Goal: Entertainment & Leisure: Browse casually

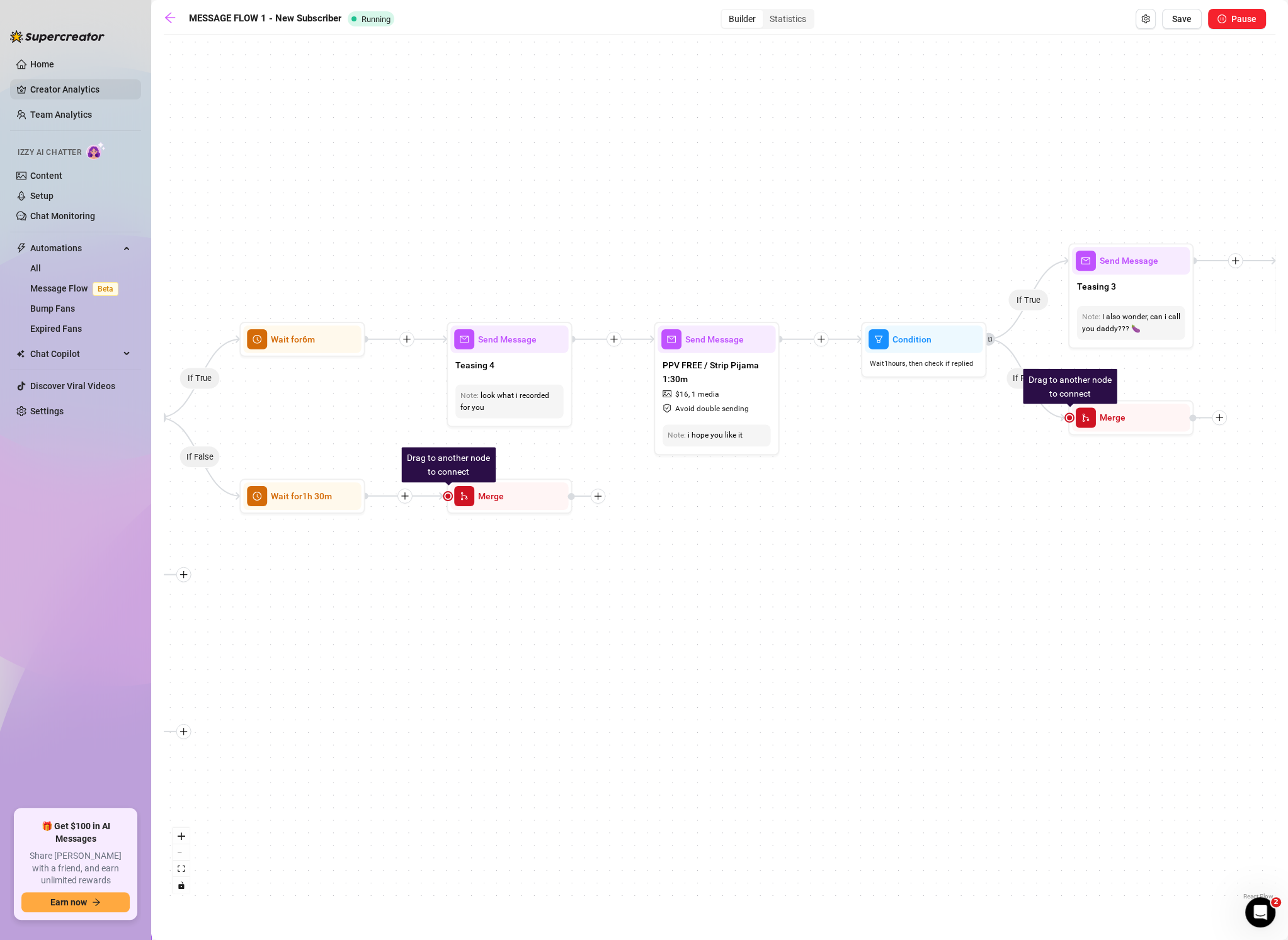
click at [56, 87] on link "Creator Analytics" at bounding box center [80, 90] width 101 height 20
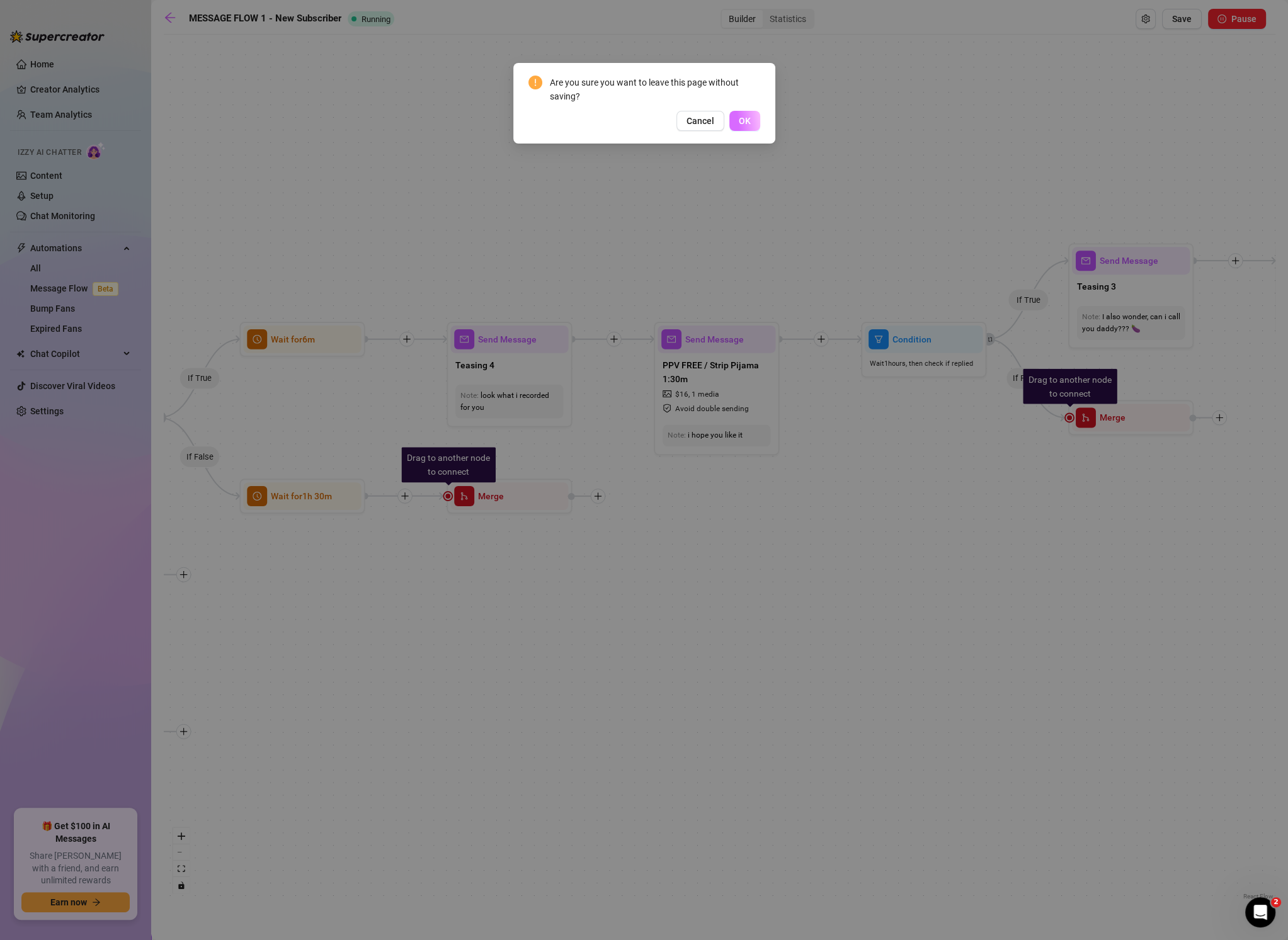
click at [743, 124] on span "OK" at bounding box center [744, 121] width 12 height 10
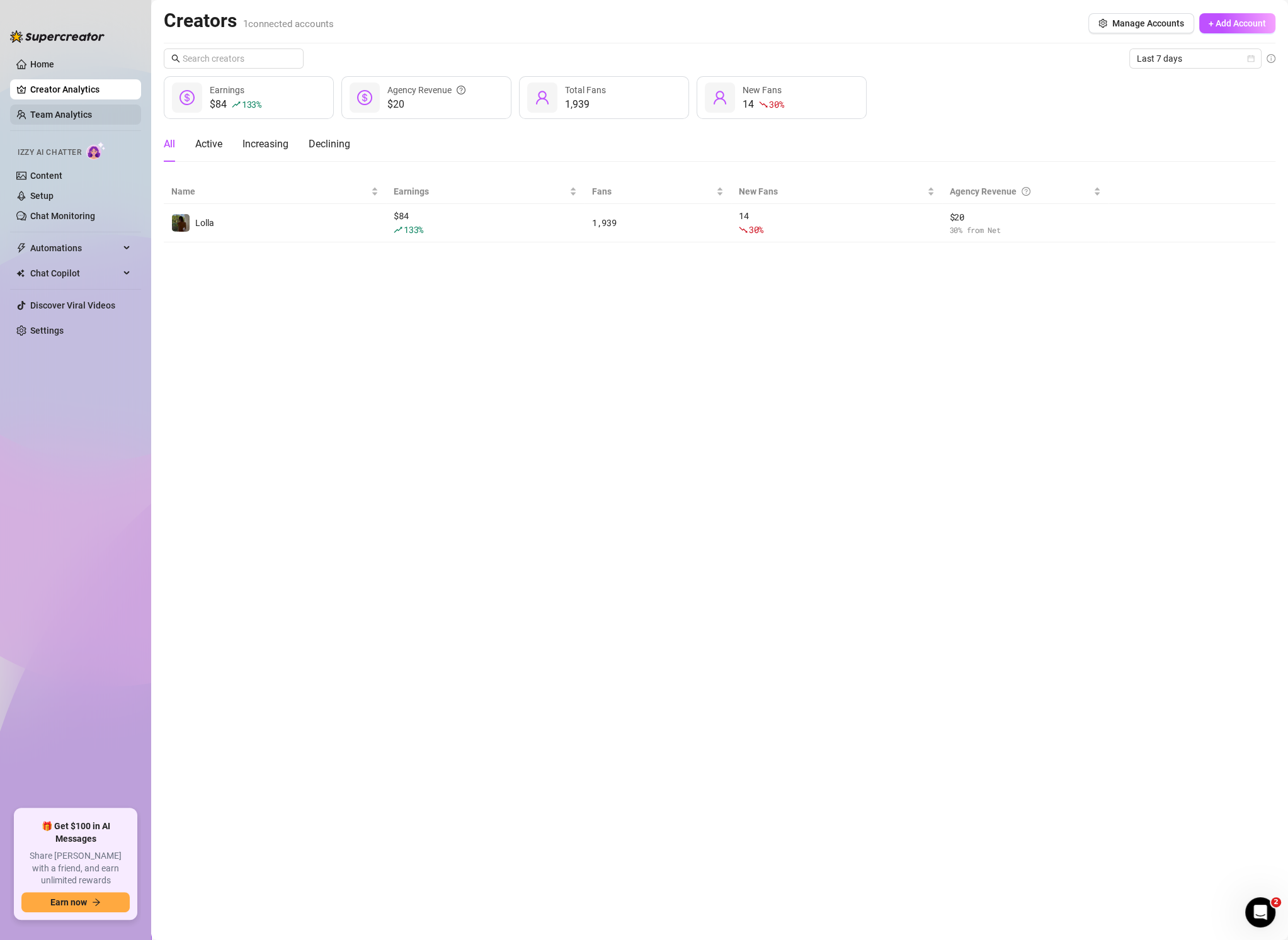
click at [51, 110] on link "Team Analytics" at bounding box center [61, 115] width 61 height 10
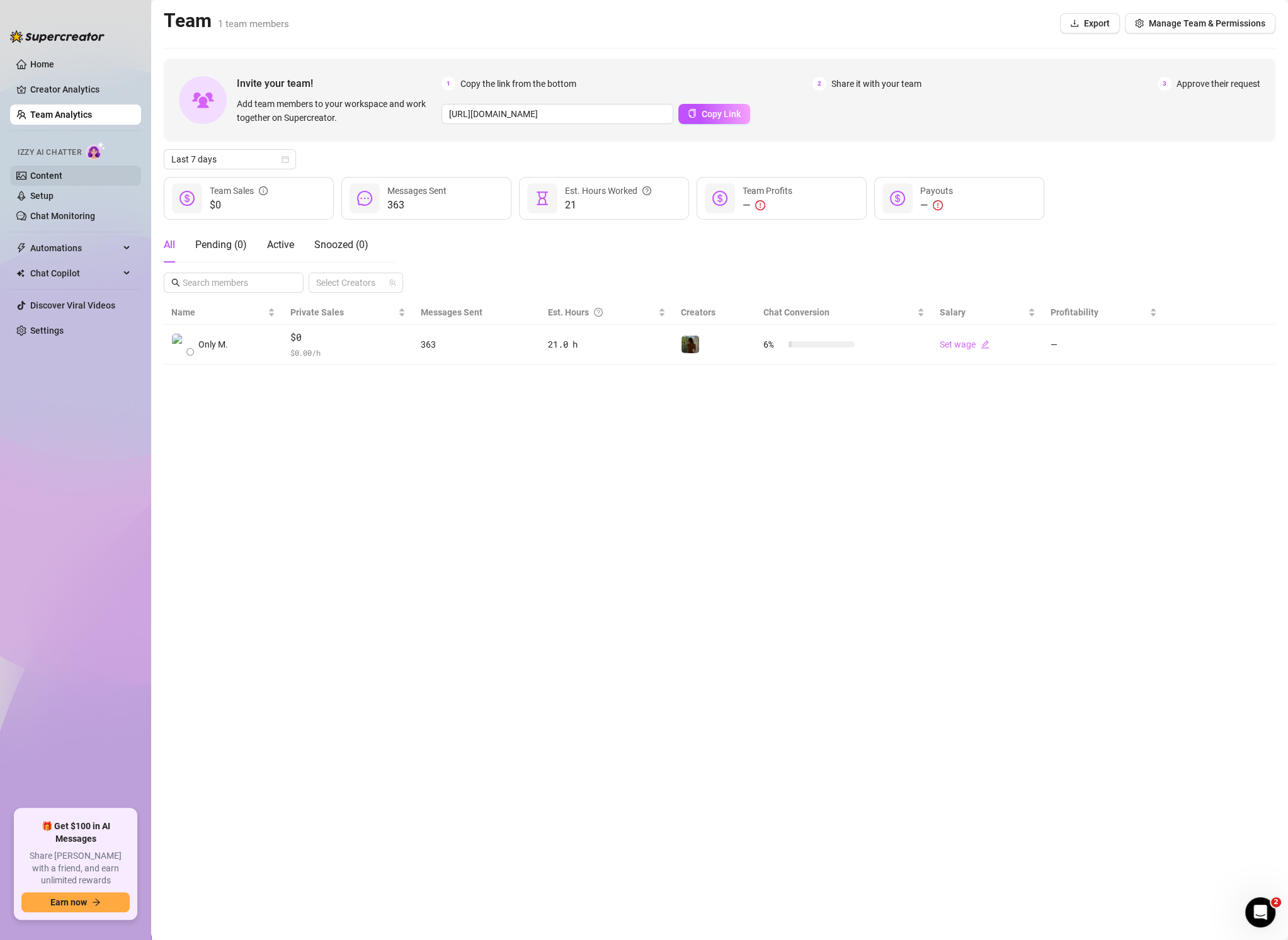
click at [62, 178] on link "Content" at bounding box center [46, 176] width 32 height 10
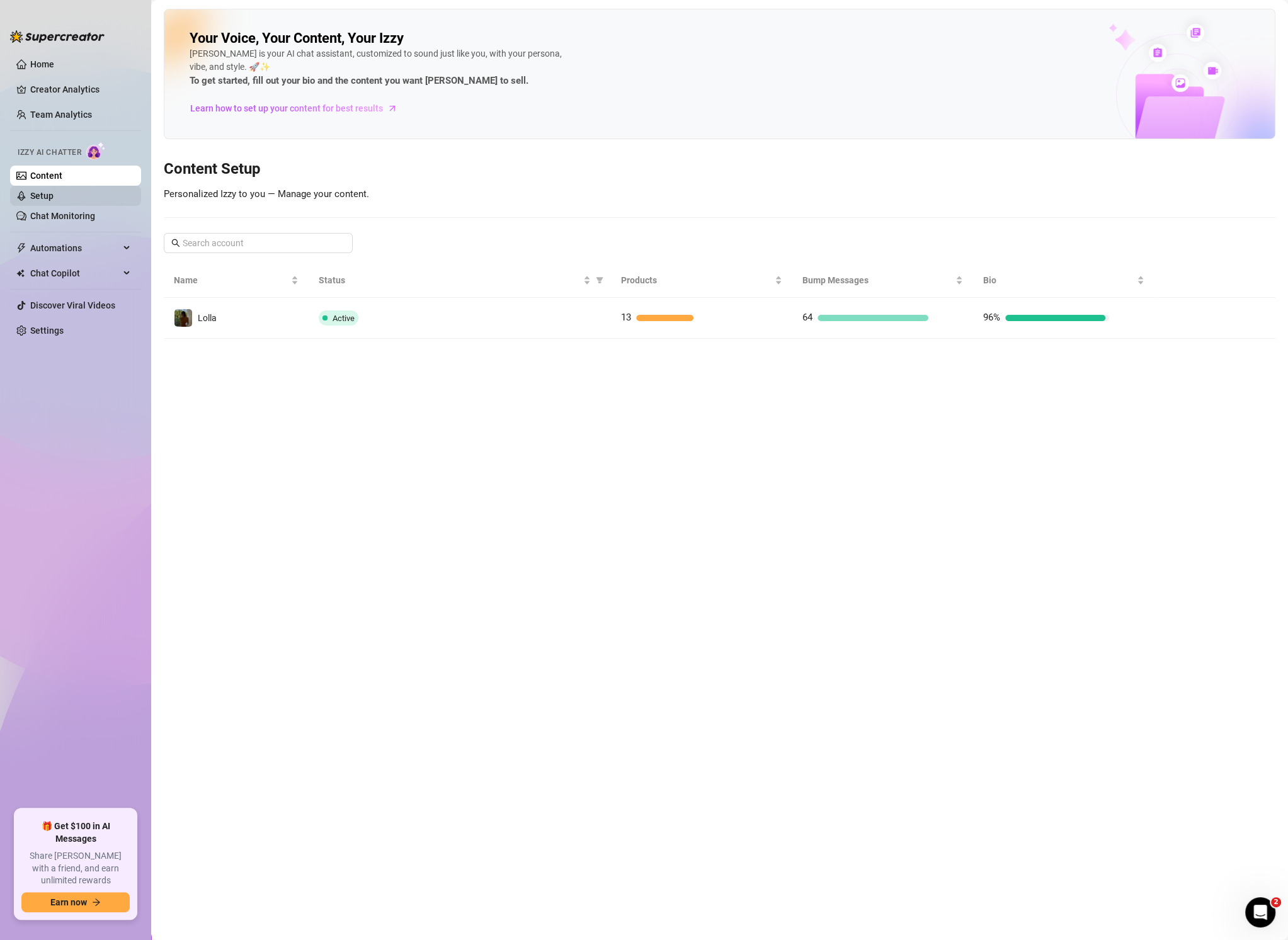
click at [53, 200] on link "Setup" at bounding box center [42, 196] width 23 height 10
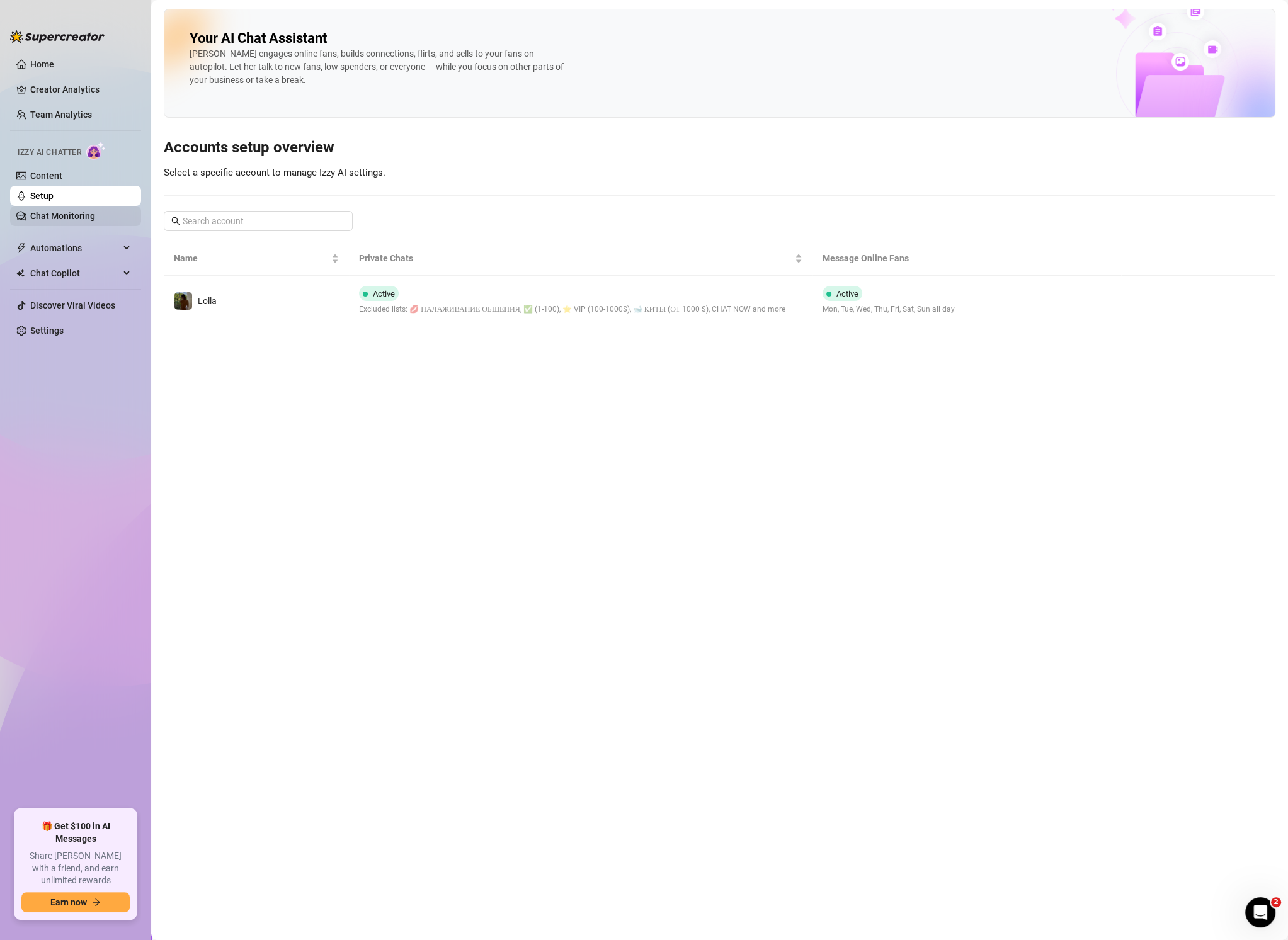
click at [82, 217] on link "Chat Monitoring" at bounding box center [63, 216] width 65 height 10
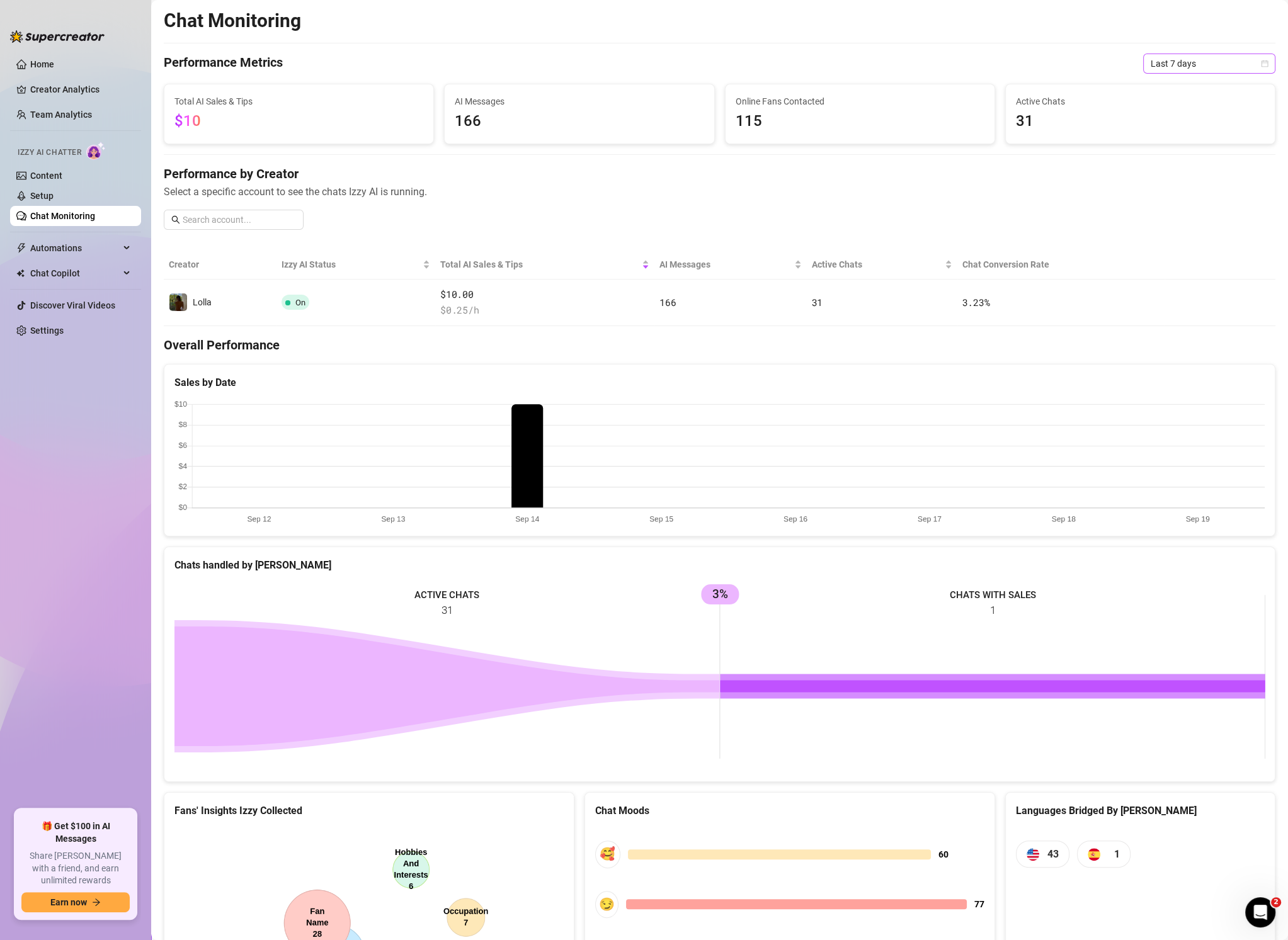
click at [1218, 61] on span "Last 7 days" at bounding box center [1209, 64] width 117 height 19
click at [1185, 130] on div "Last 30 days" at bounding box center [1208, 129] width 112 height 14
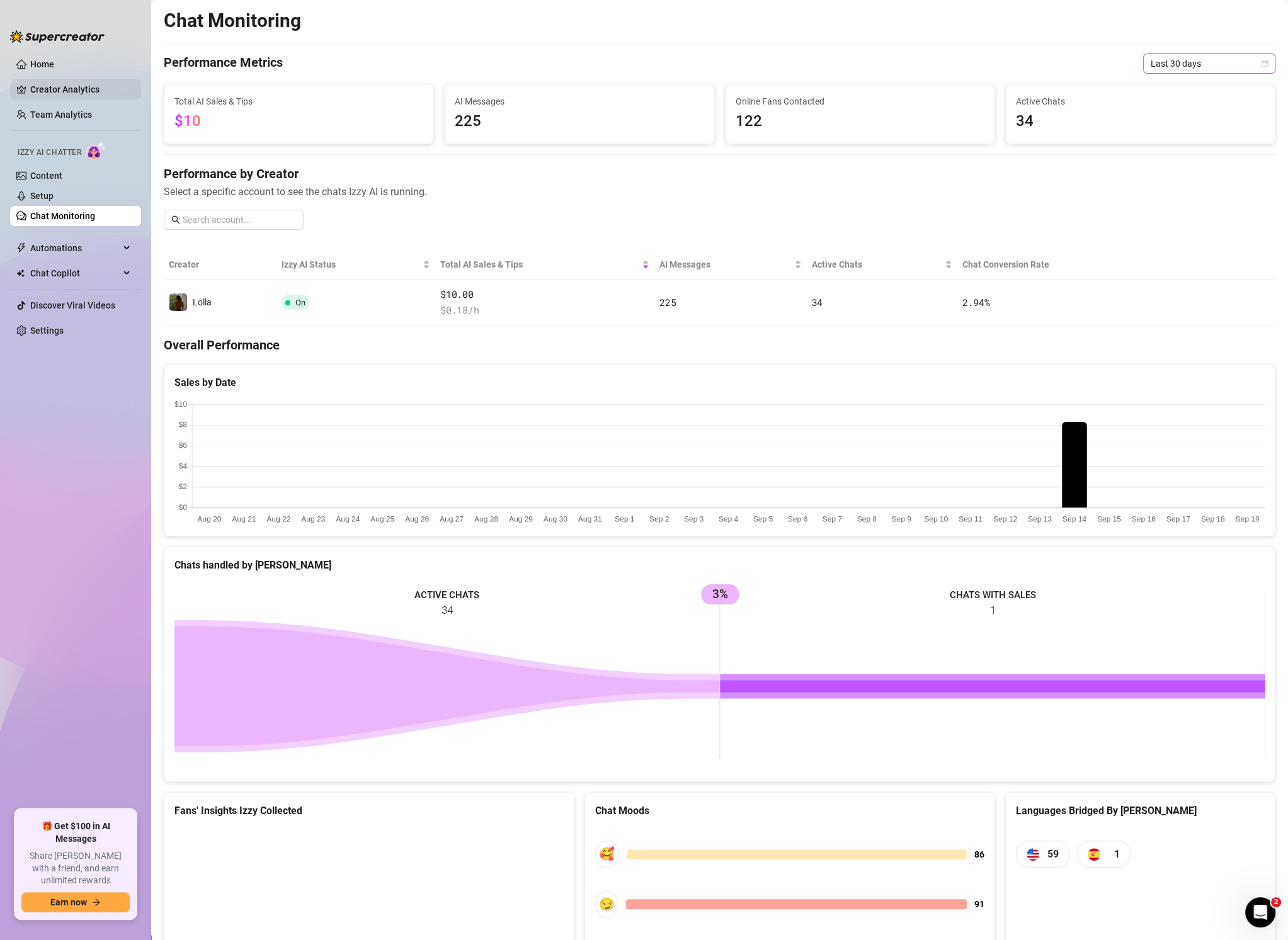
click at [60, 88] on link "Creator Analytics" at bounding box center [80, 90] width 101 height 20
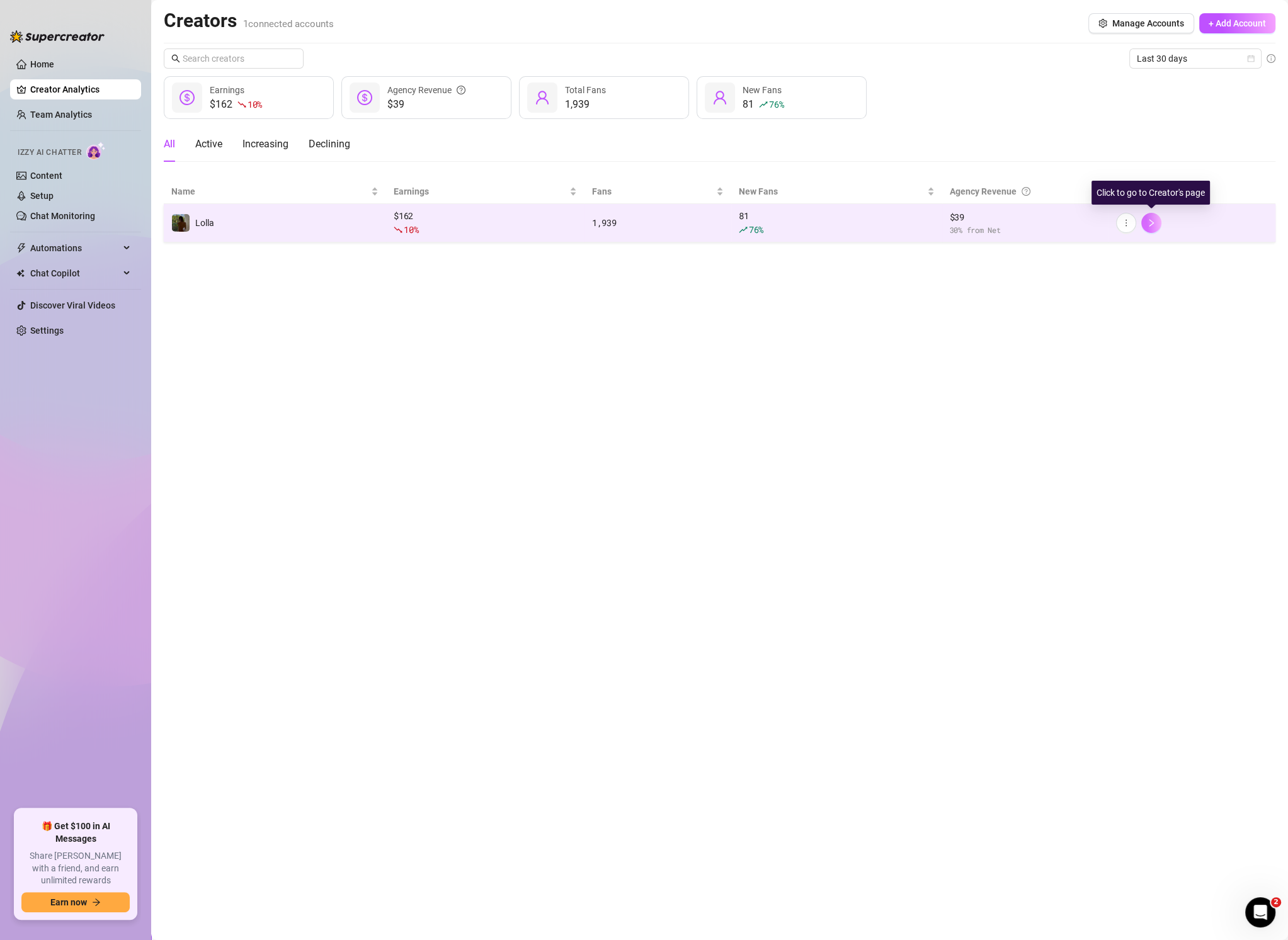
click at [1148, 222] on icon "right" at bounding box center [1151, 223] width 9 height 9
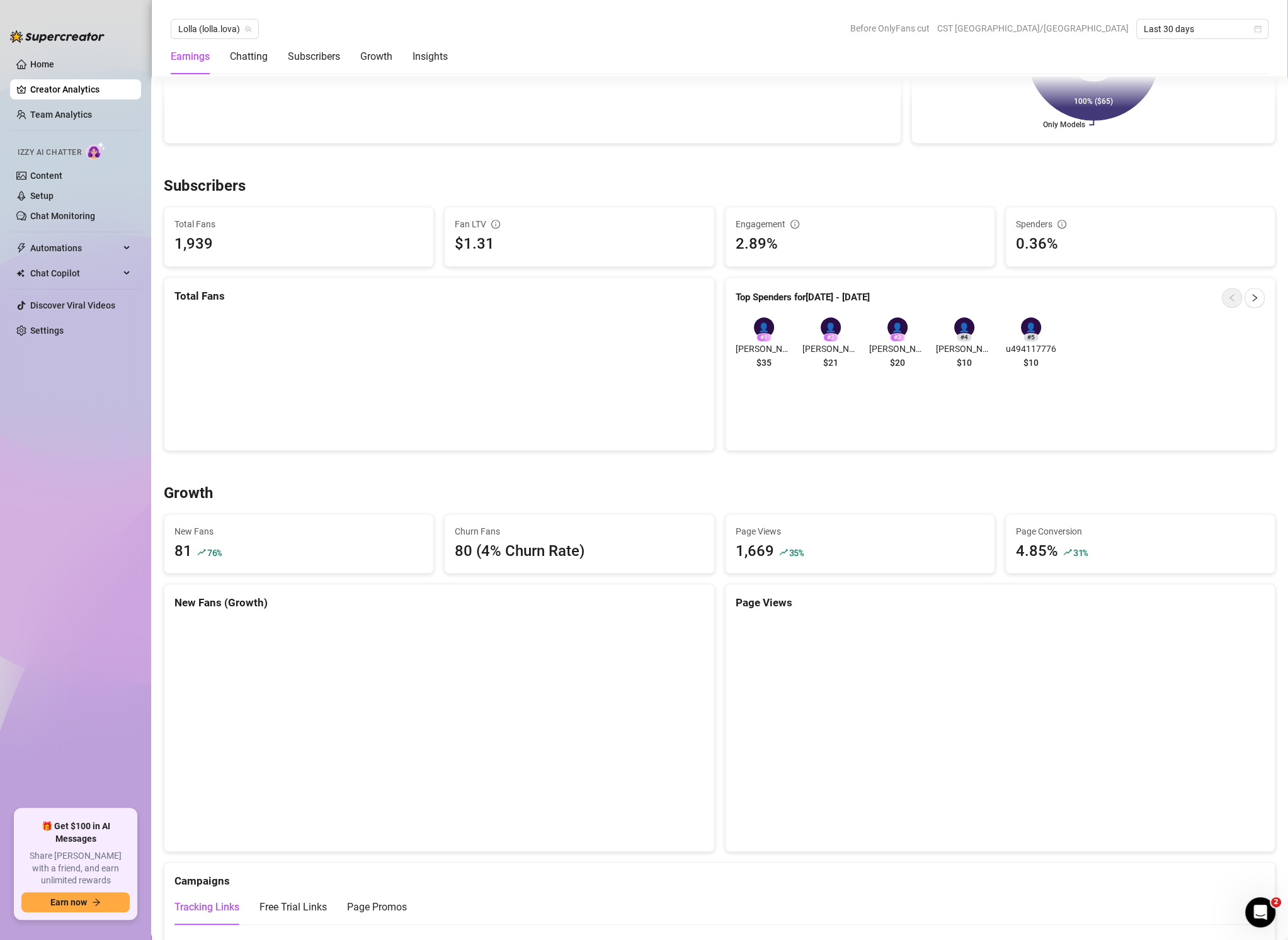
scroll to position [690, 0]
click at [1263, 295] on button "button" at bounding box center [1255, 296] width 20 height 20
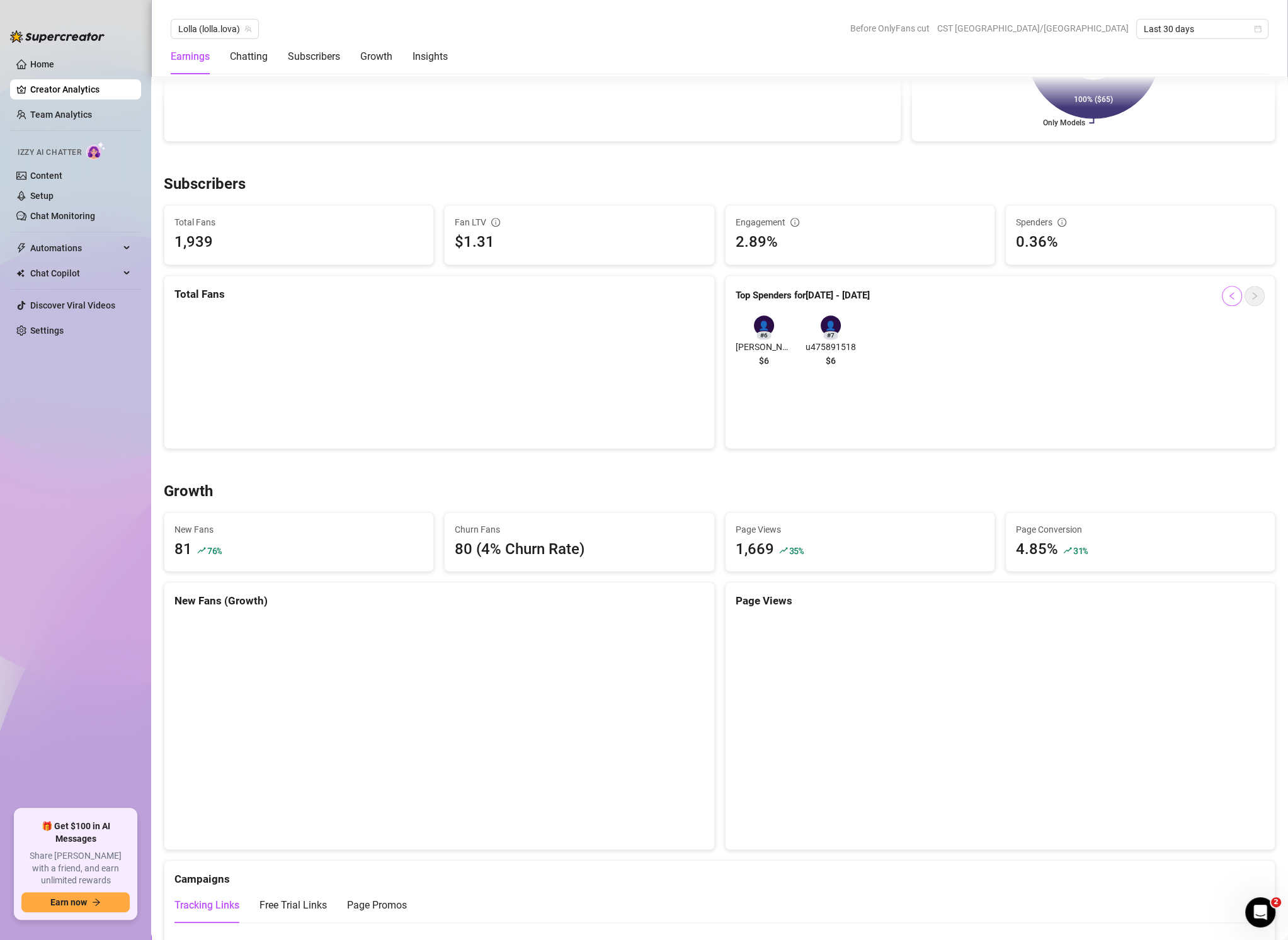
click at [1227, 289] on button "button" at bounding box center [1232, 296] width 20 height 20
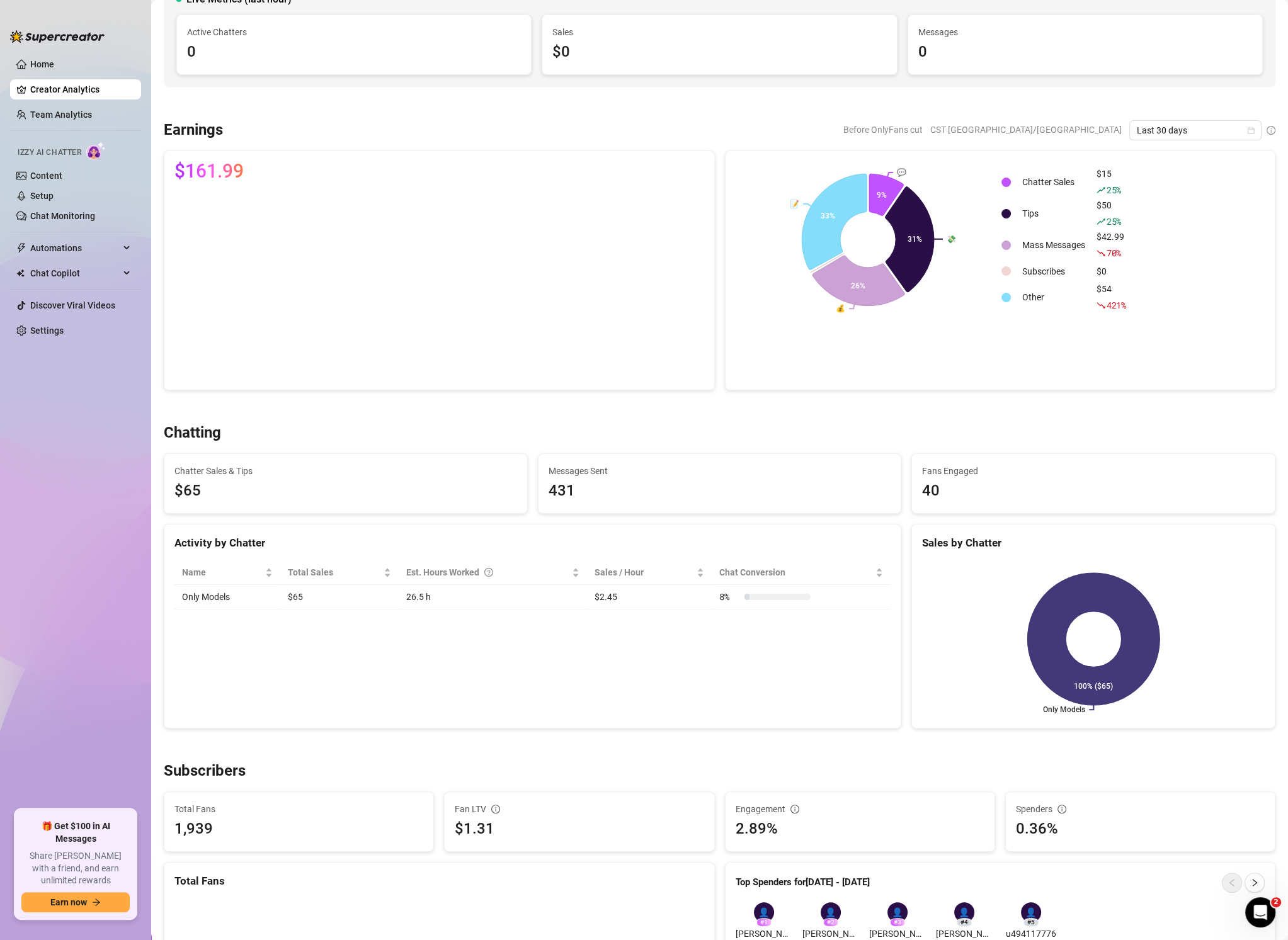
scroll to position [0, 0]
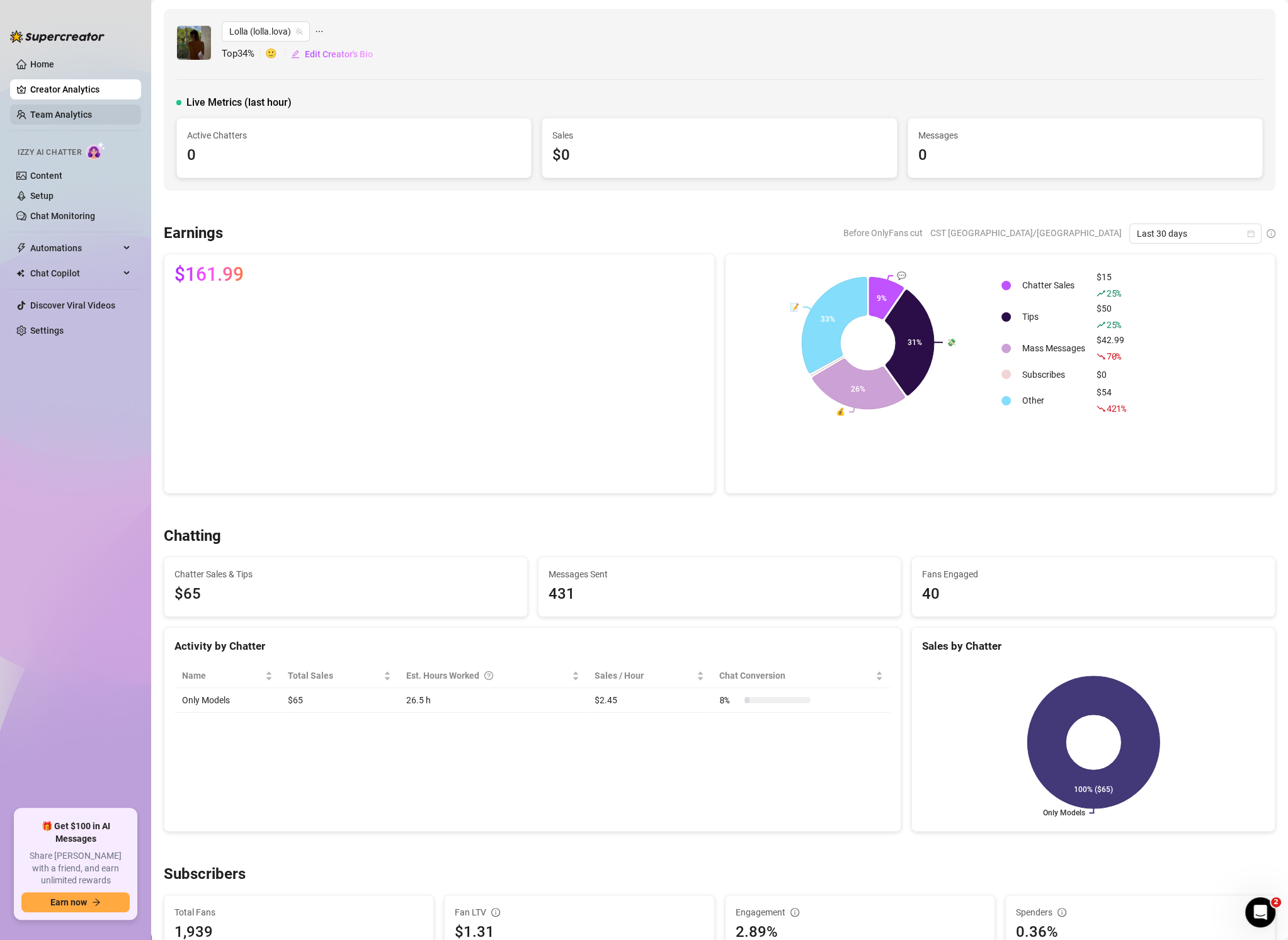
click at [67, 112] on link "Team Analytics" at bounding box center [61, 115] width 61 height 10
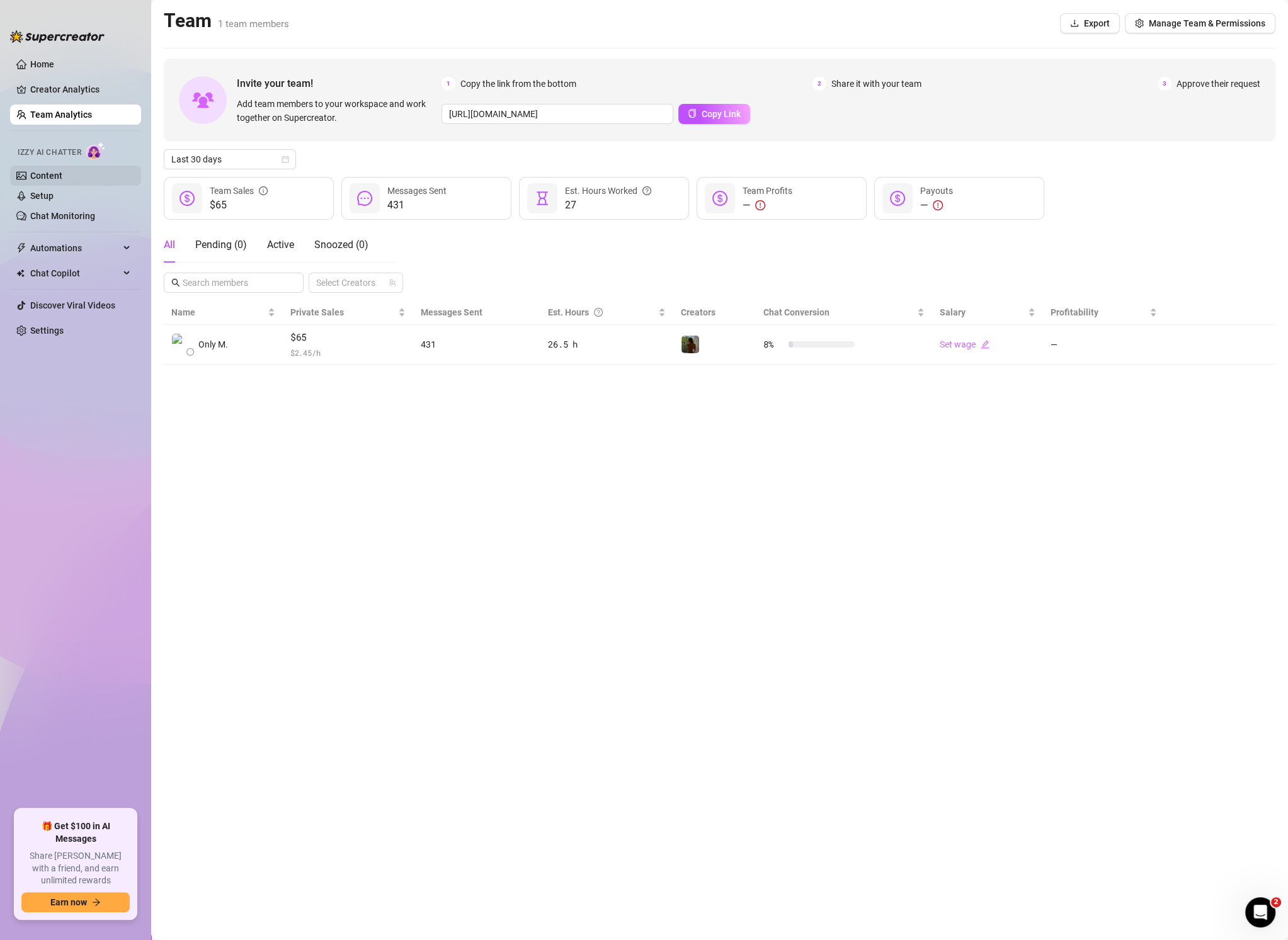
click at [62, 171] on link "Content" at bounding box center [46, 176] width 32 height 10
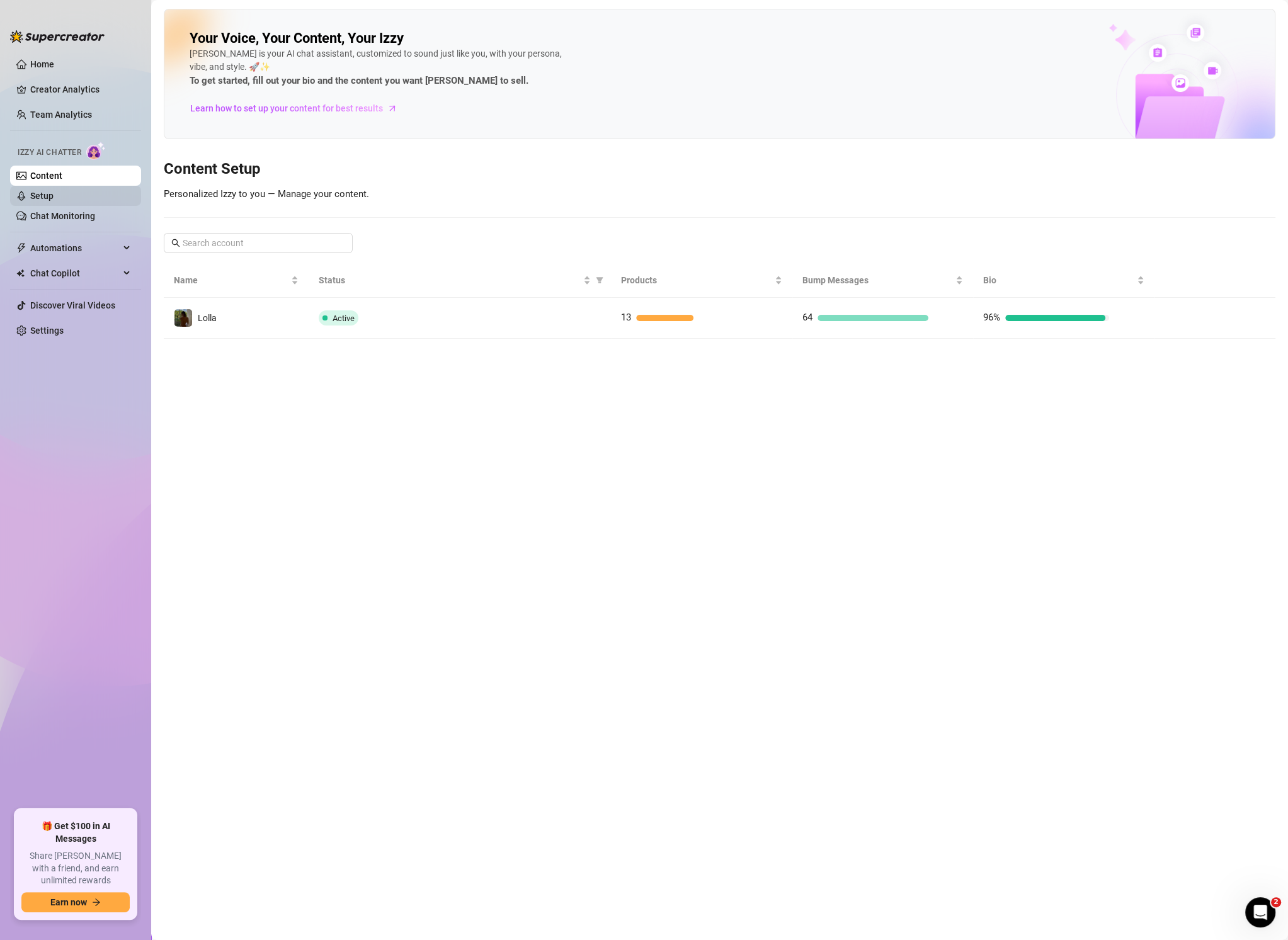
drag, startPoint x: 82, startPoint y: 195, endPoint x: 92, endPoint y: 197, distance: 10.2
click at [54, 195] on link "Setup" at bounding box center [42, 196] width 23 height 10
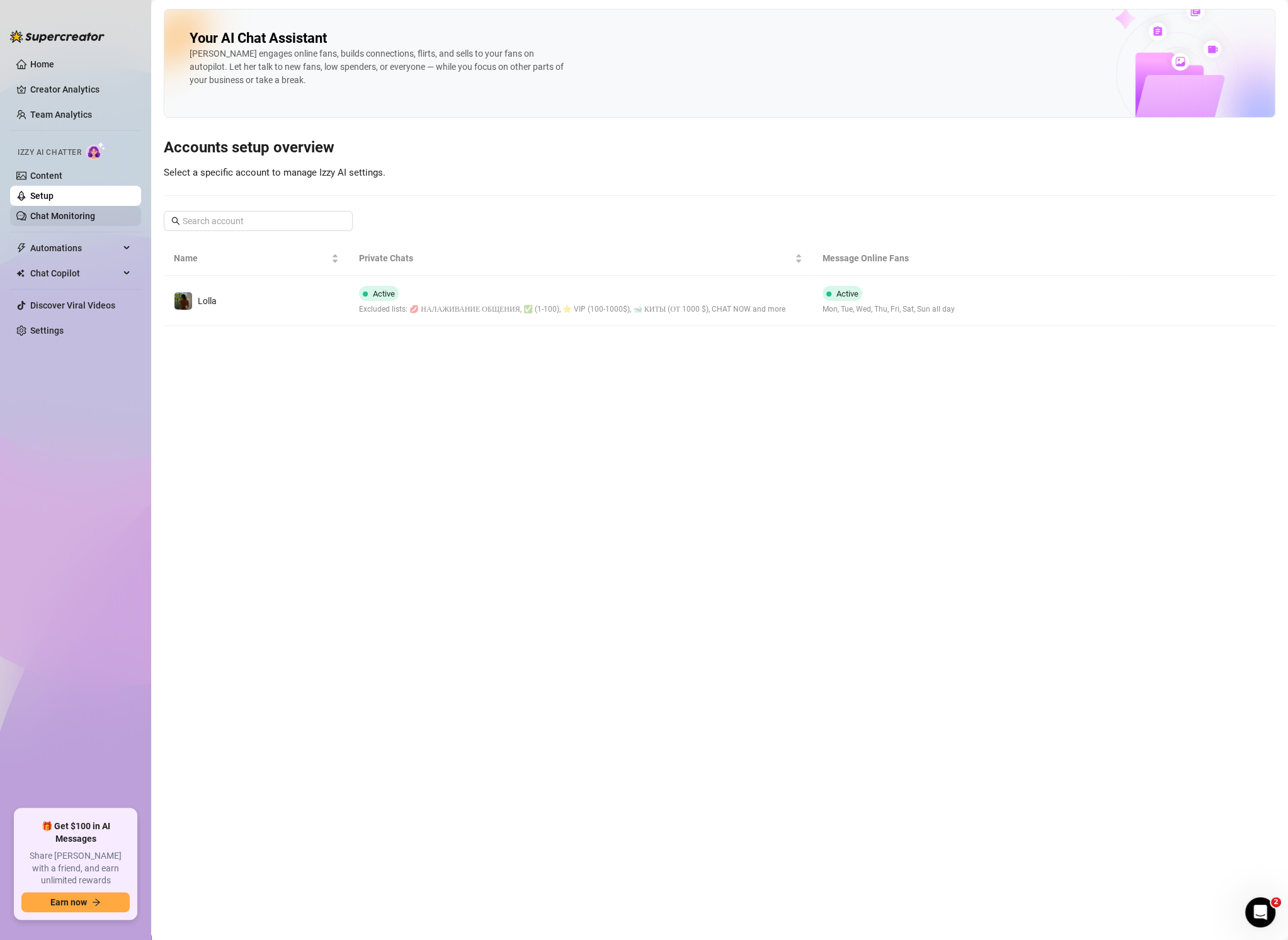
click at [85, 215] on link "Chat Monitoring" at bounding box center [63, 216] width 65 height 10
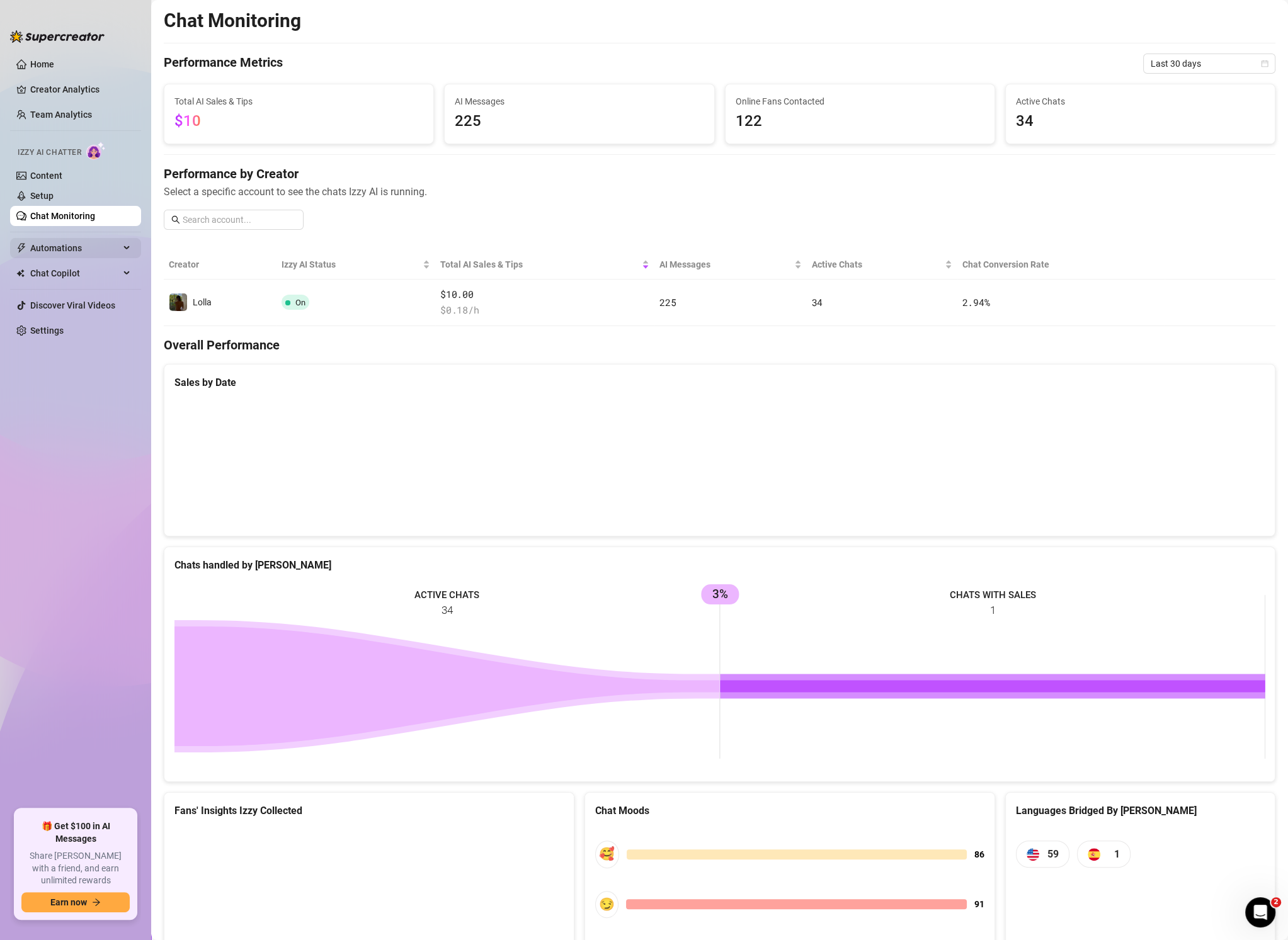
click at [86, 252] on span "Automations" at bounding box center [75, 248] width 90 height 20
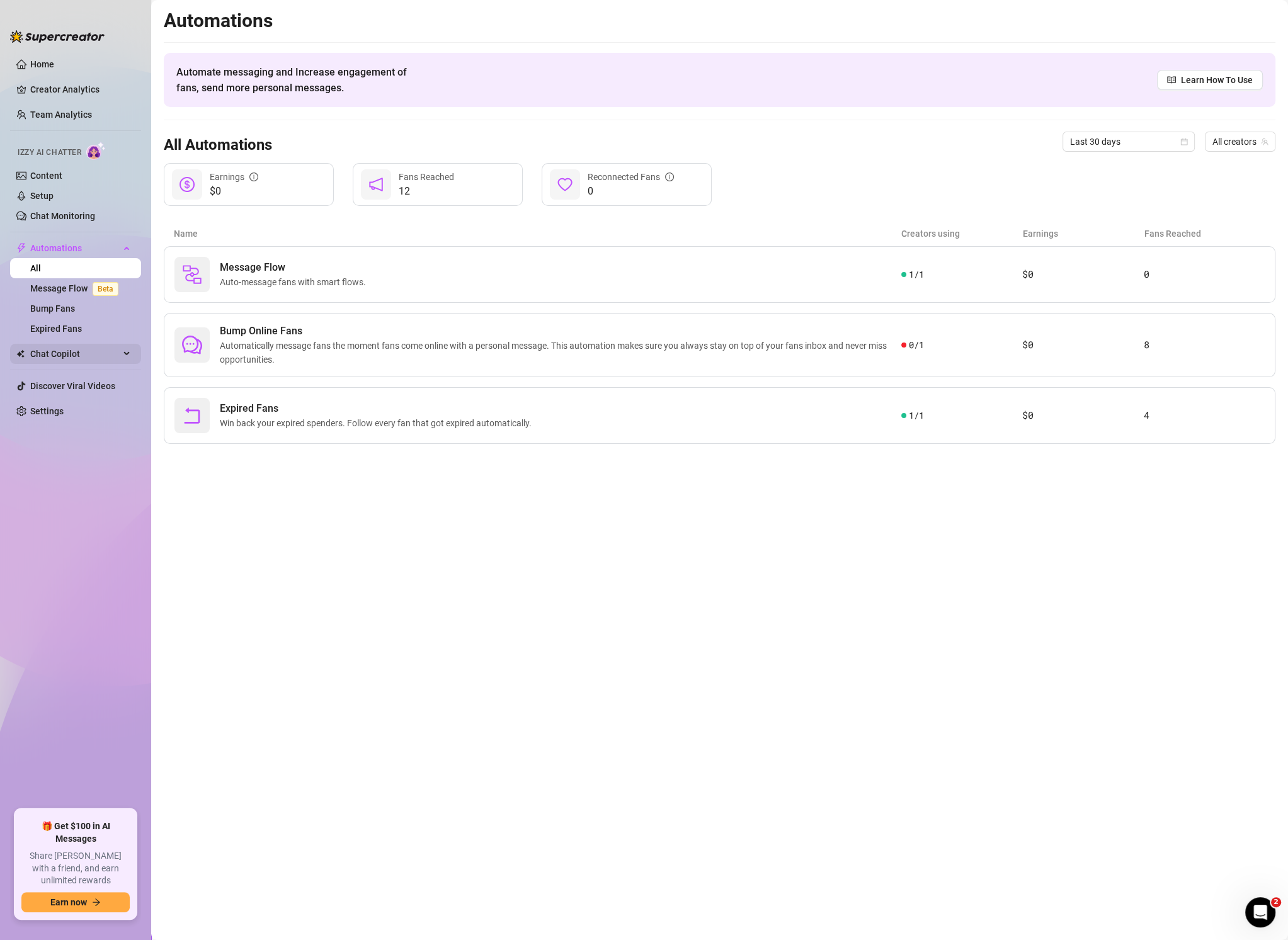
click at [80, 353] on span "Chat Copilot" at bounding box center [75, 354] width 90 height 20
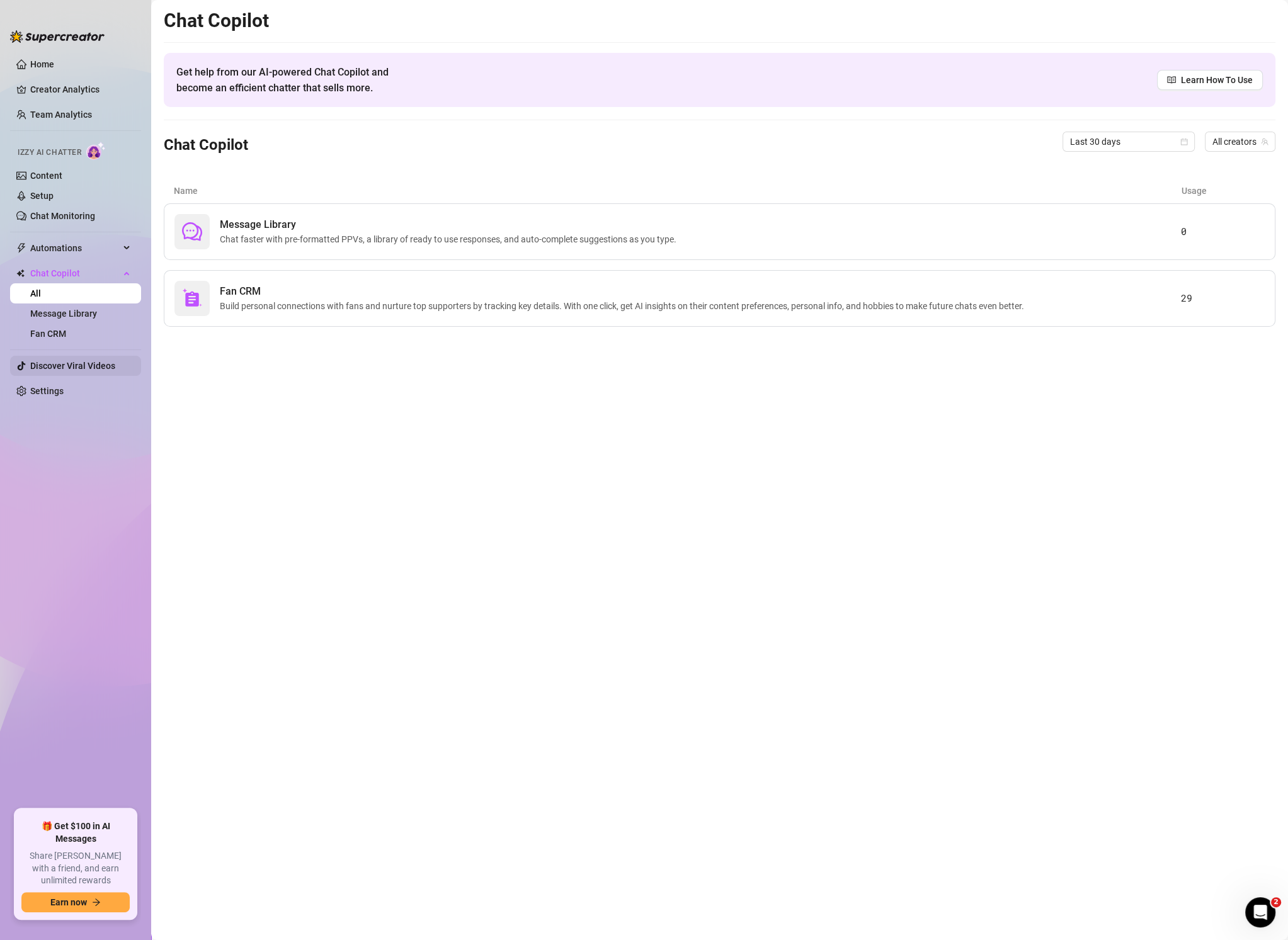
click at [95, 362] on link "Discover Viral Videos" at bounding box center [73, 366] width 85 height 10
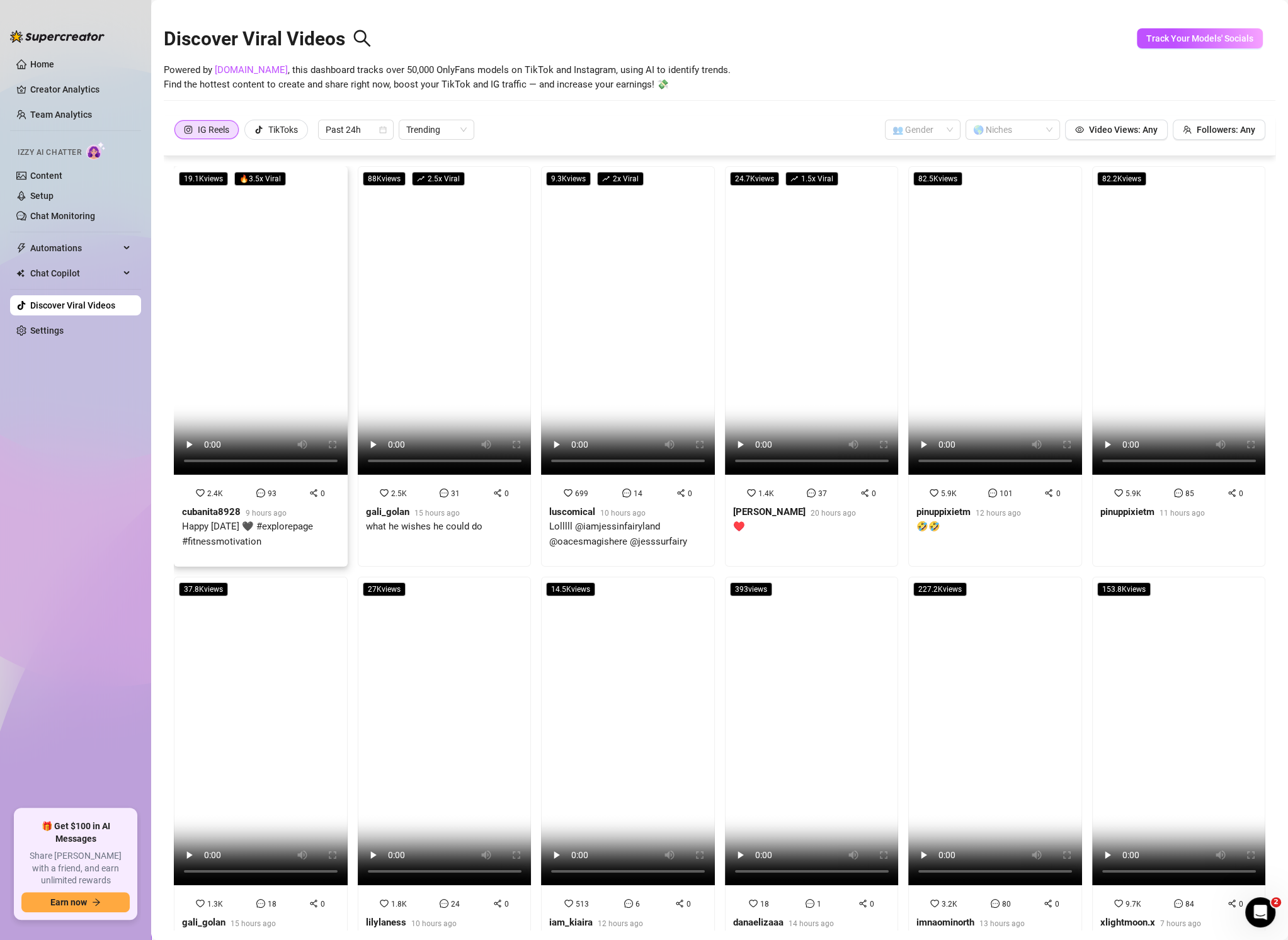
click at [288, 319] on video at bounding box center [260, 320] width 174 height 309
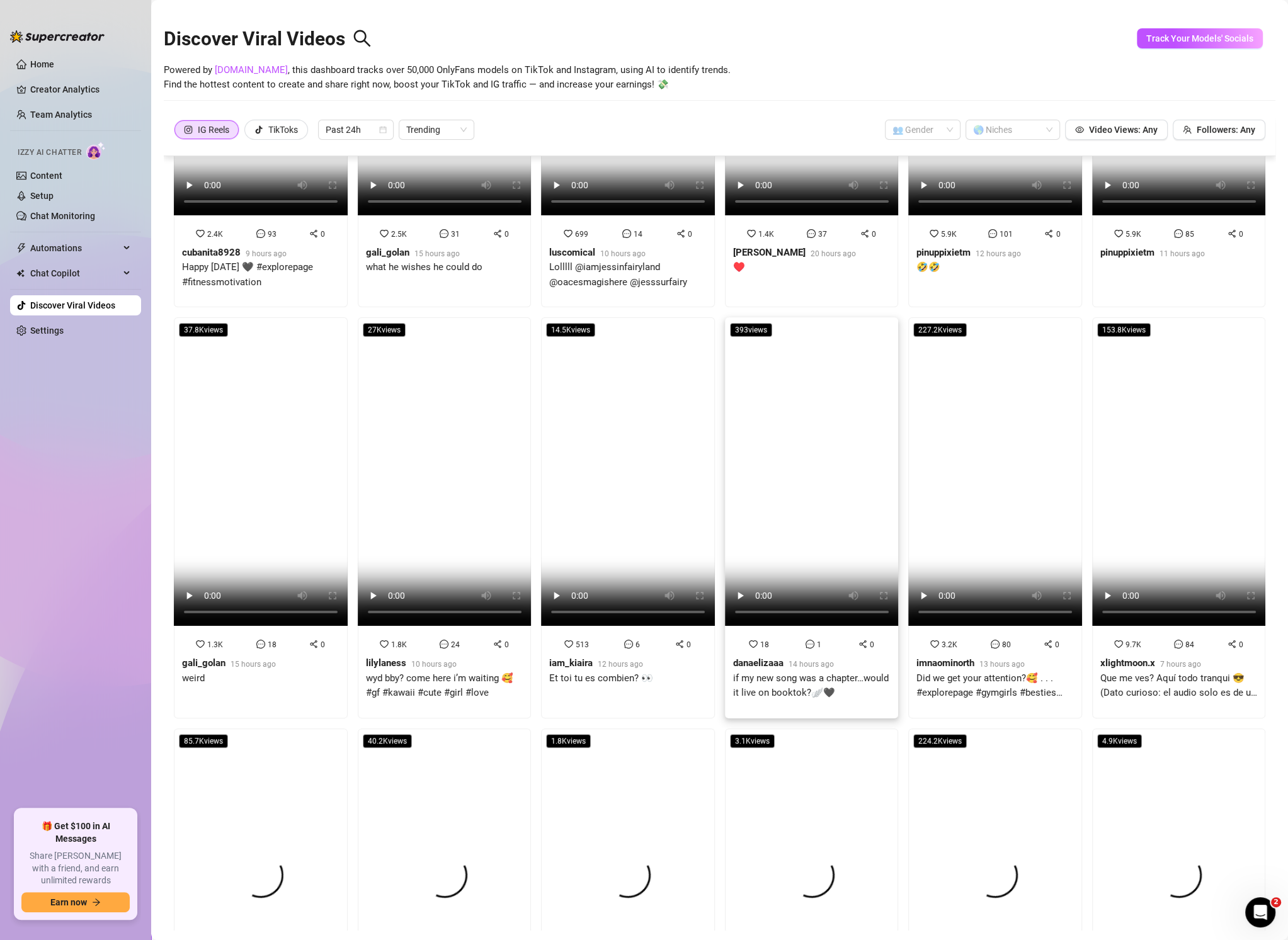
scroll to position [268, 0]
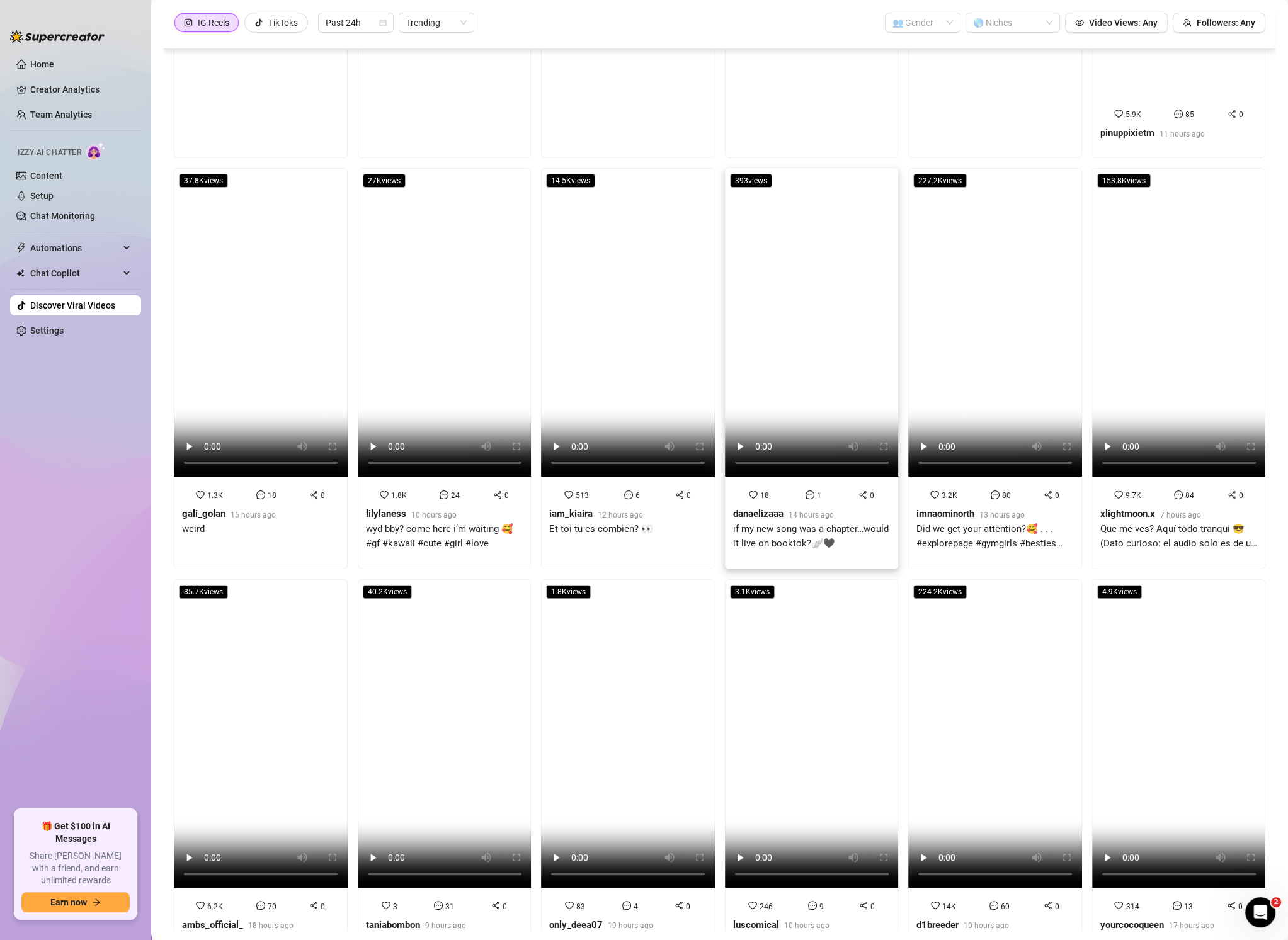
click at [788, 393] on video at bounding box center [811, 322] width 174 height 309
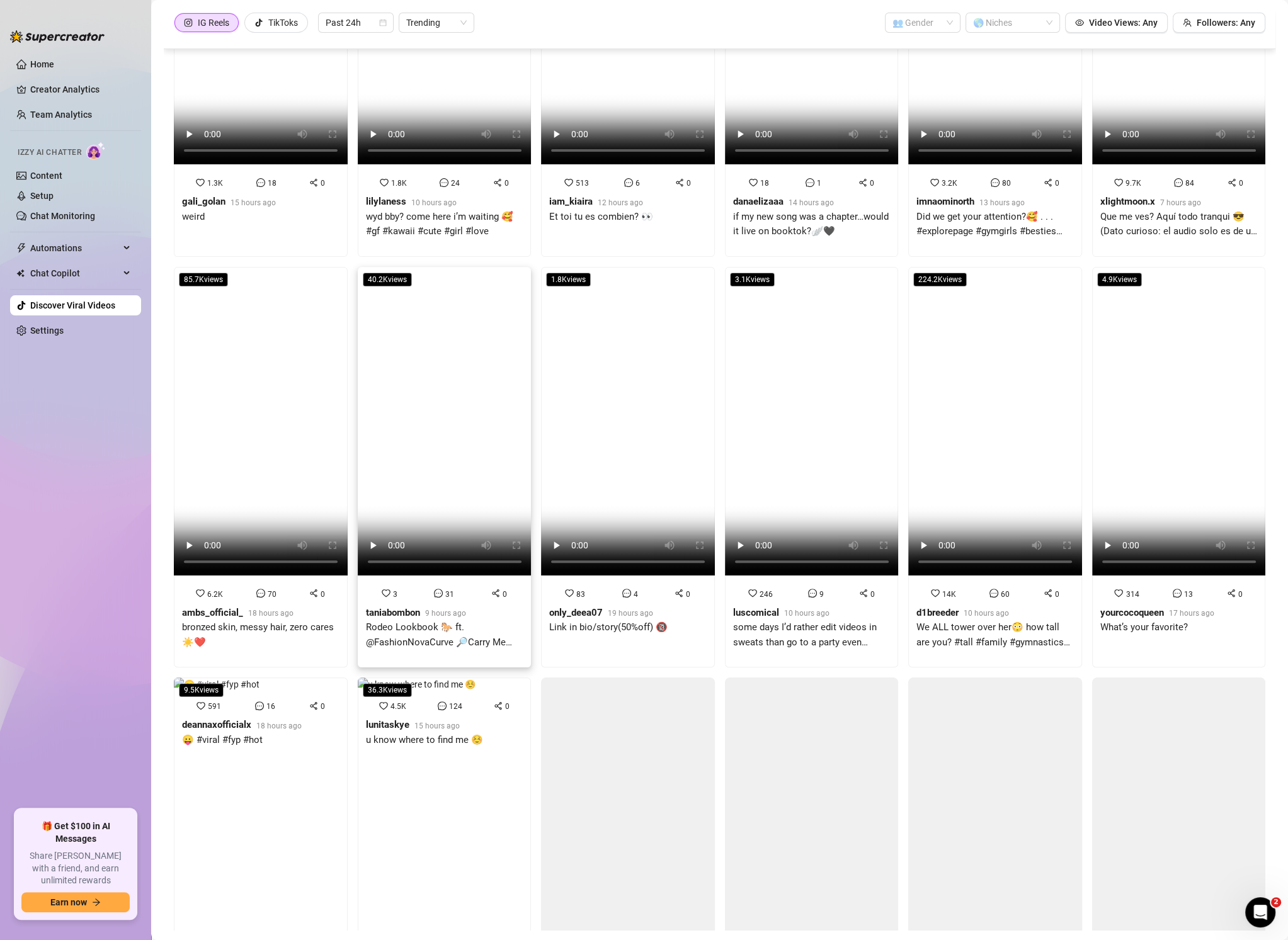
scroll to position [669, 0]
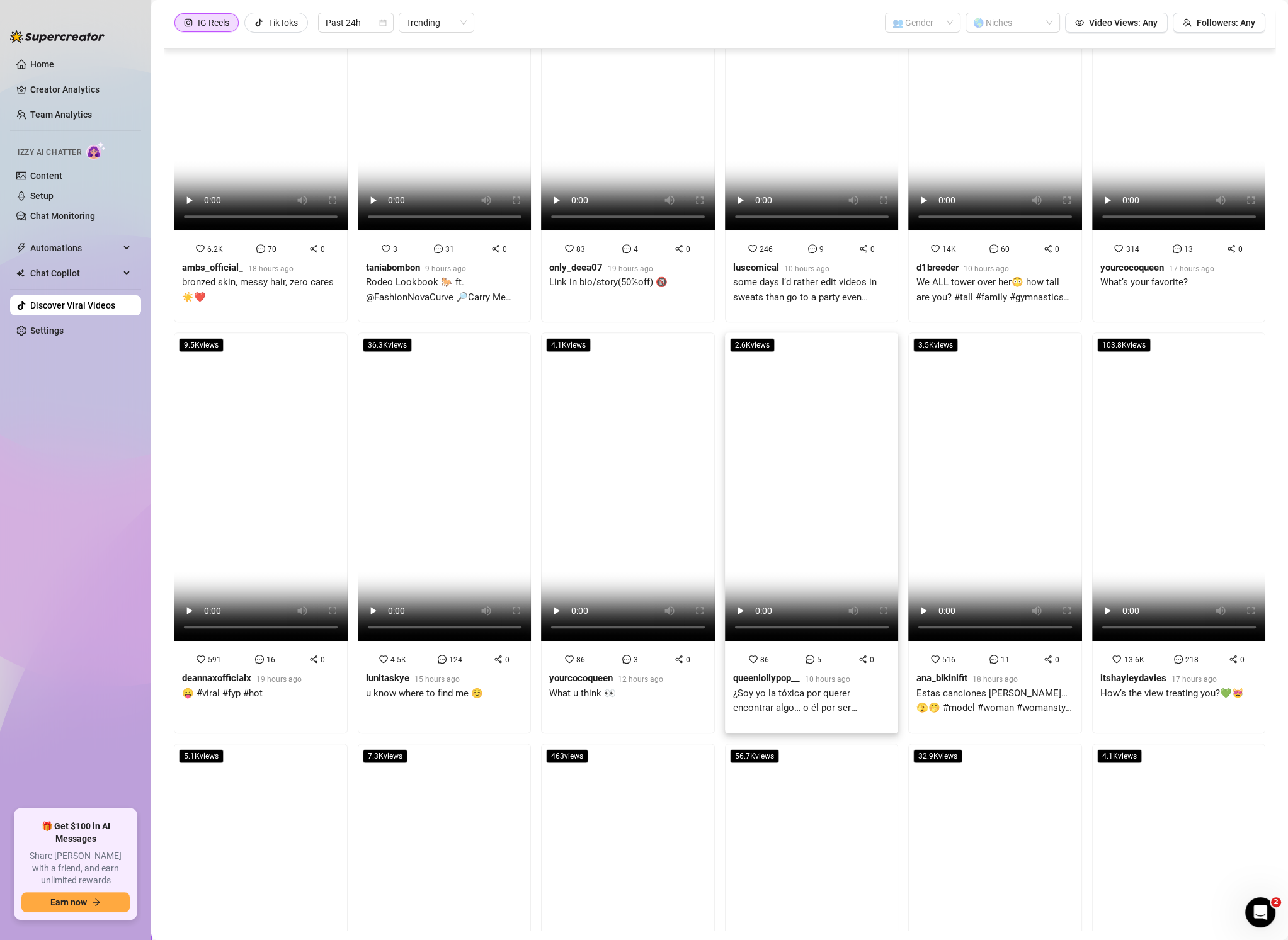
click at [825, 524] on video at bounding box center [811, 487] width 174 height 309
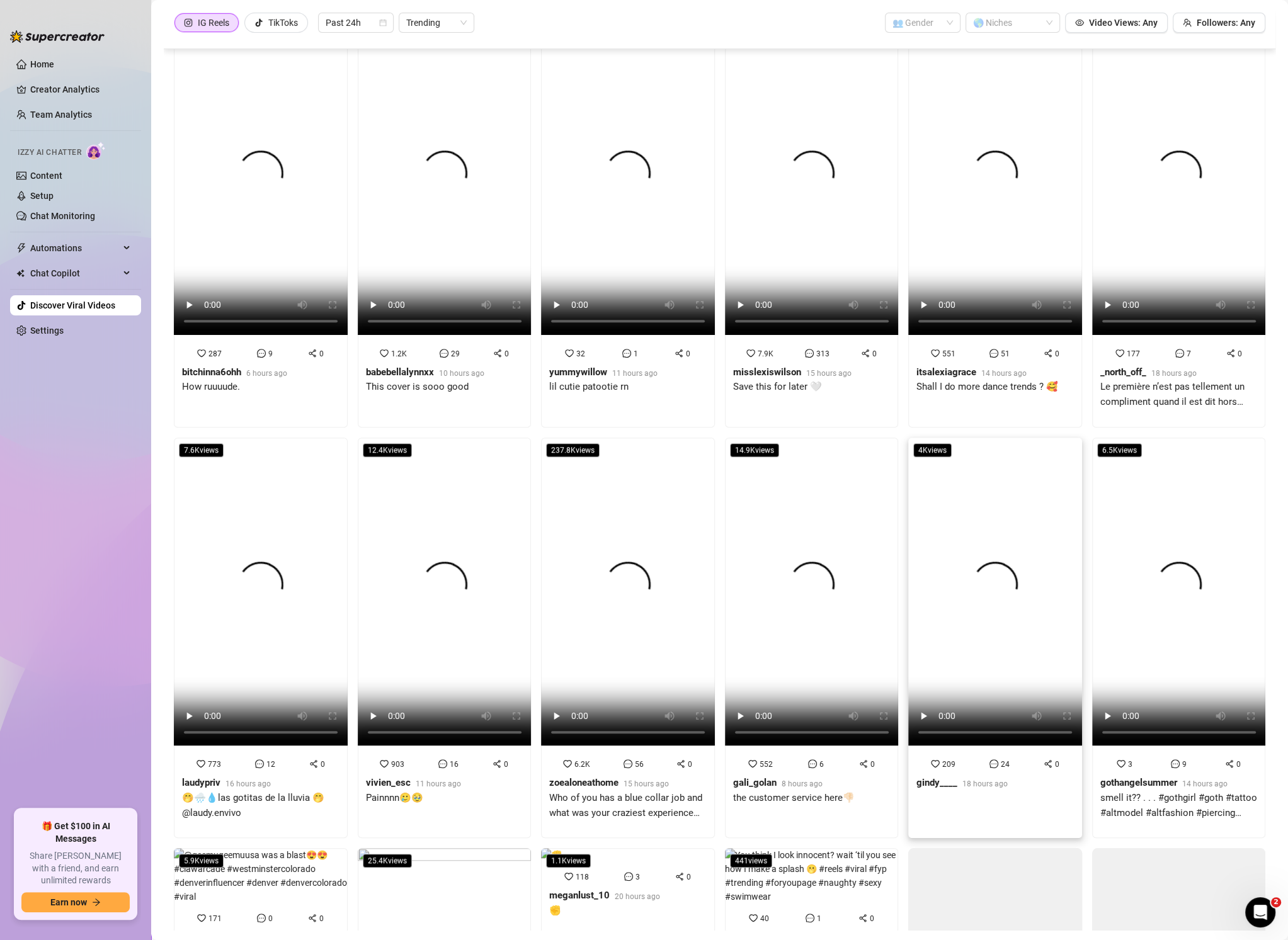
scroll to position [926, 0]
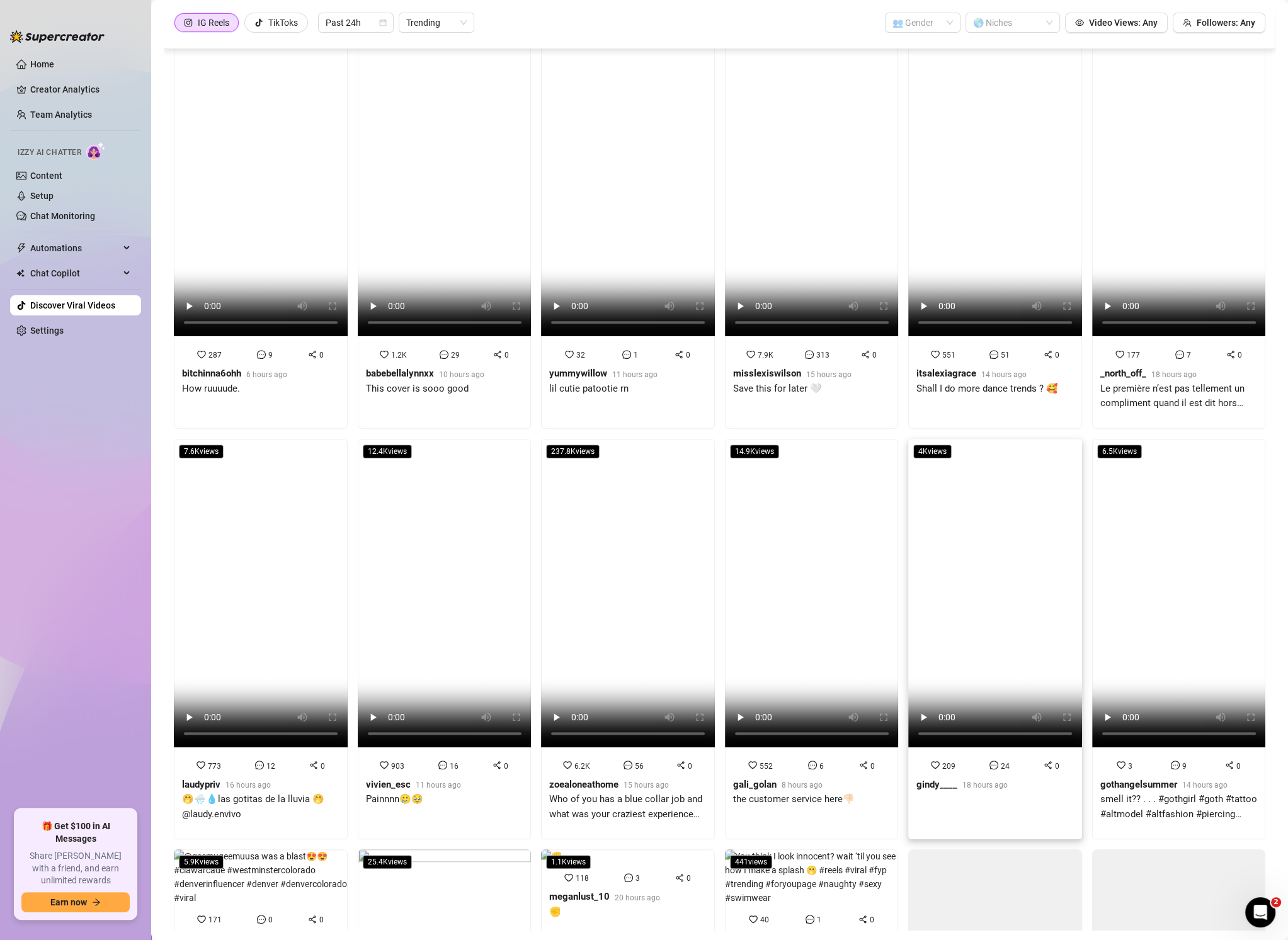
click at [963, 654] on video at bounding box center [995, 593] width 174 height 309
